Goal: Check status

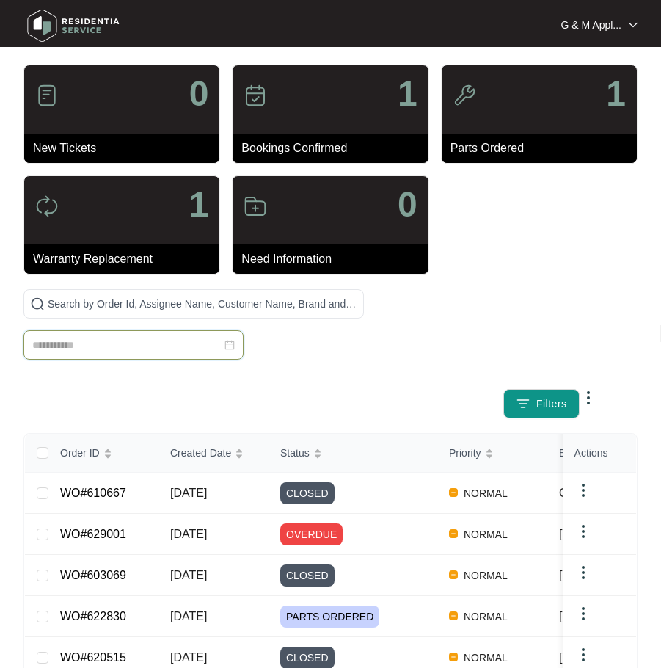
click at [115, 347] on input at bounding box center [126, 345] width 189 height 16
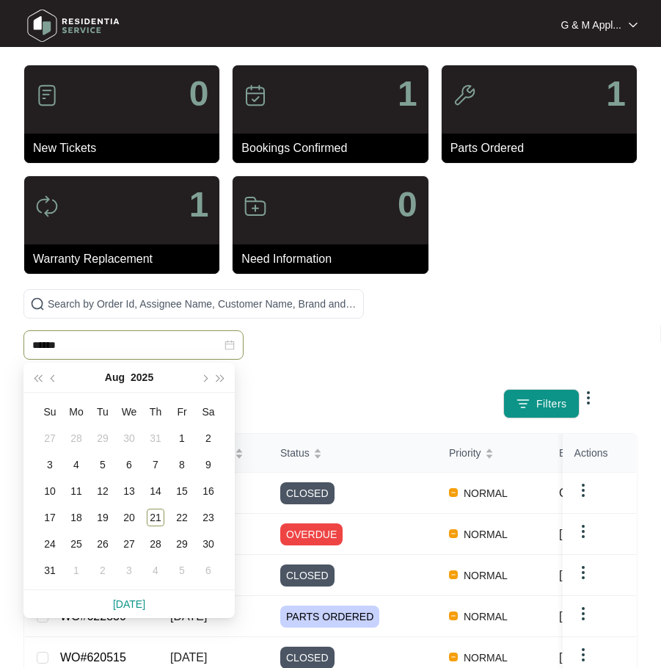
type input "******"
click at [255, 300] on input "text" at bounding box center [203, 304] width 310 height 16
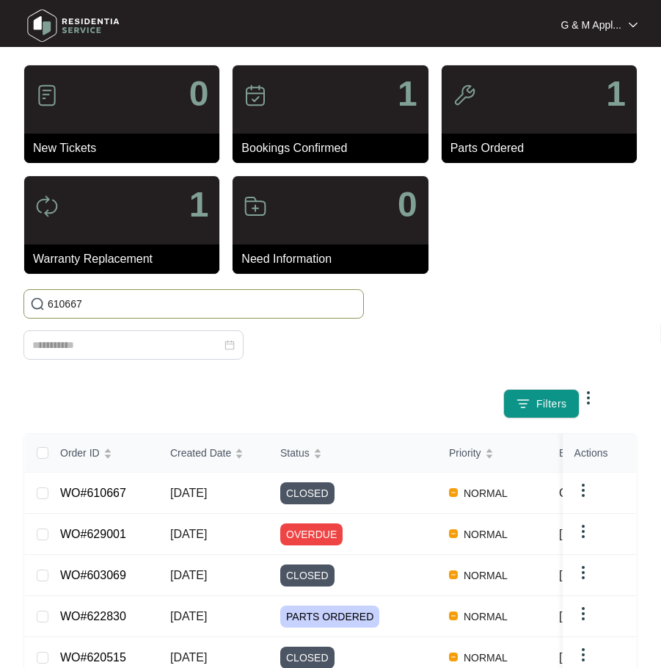
type input "610667"
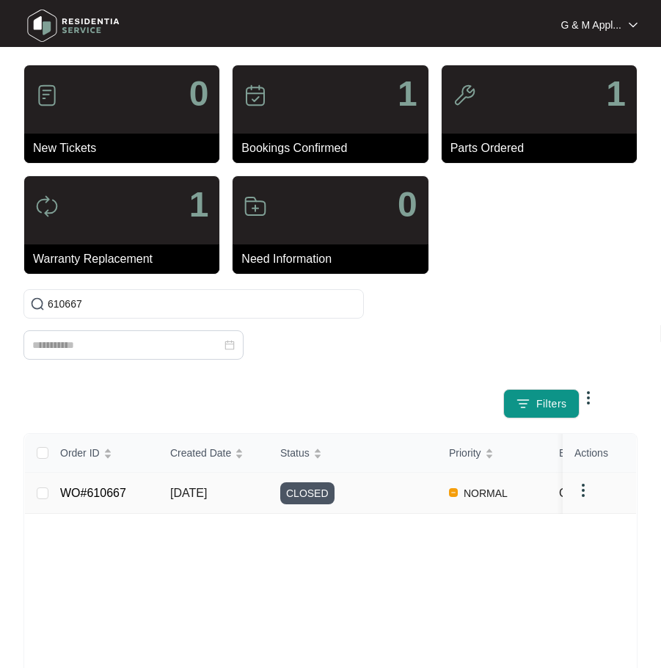
click at [107, 493] on link "WO#610667" at bounding box center [93, 493] width 66 height 12
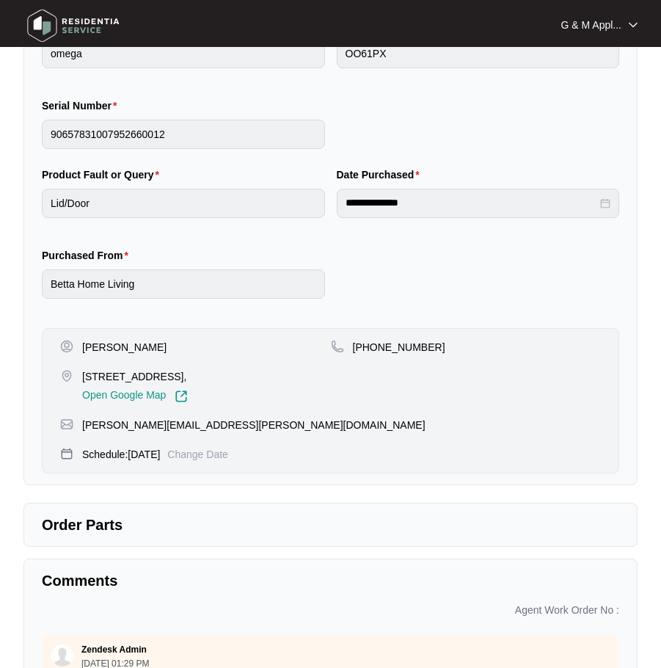
scroll to position [367, 0]
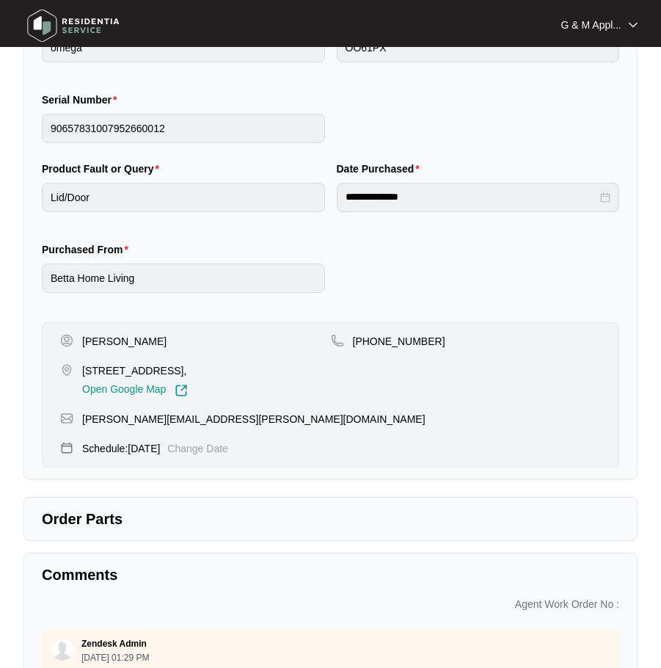
click at [160, 370] on p "[STREET_ADDRESS]," at bounding box center [135, 370] width 106 height 15
click at [162, 370] on p "[STREET_ADDRESS]," at bounding box center [135, 370] width 106 height 15
click at [163, 370] on p "[STREET_ADDRESS]," at bounding box center [135, 370] width 106 height 15
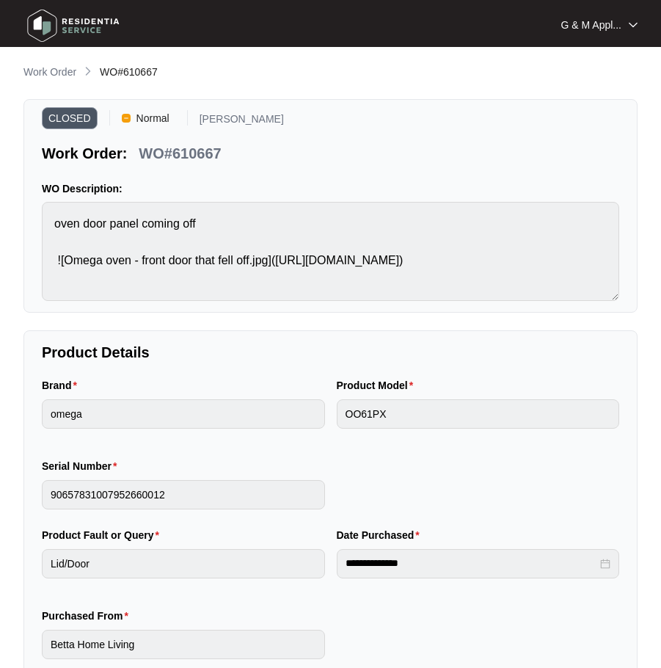
scroll to position [0, 0]
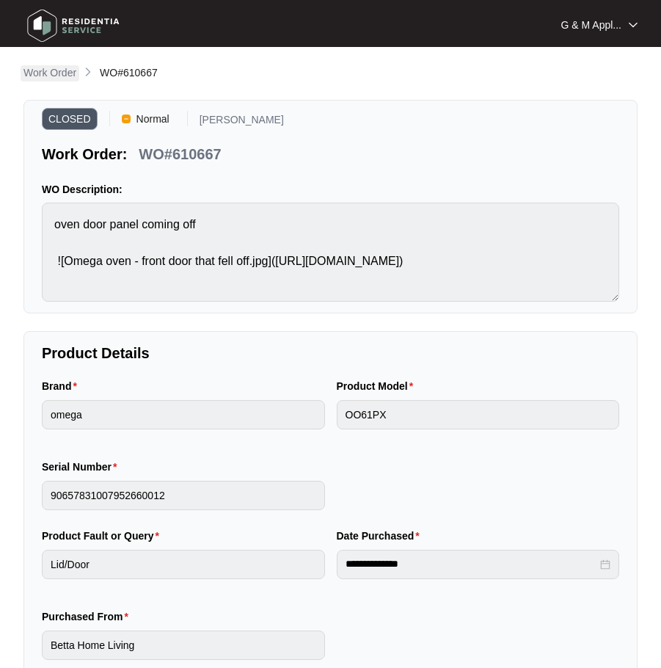
click at [53, 70] on p "Work Order" at bounding box center [49, 72] width 53 height 15
